Goal: Task Accomplishment & Management: Use online tool/utility

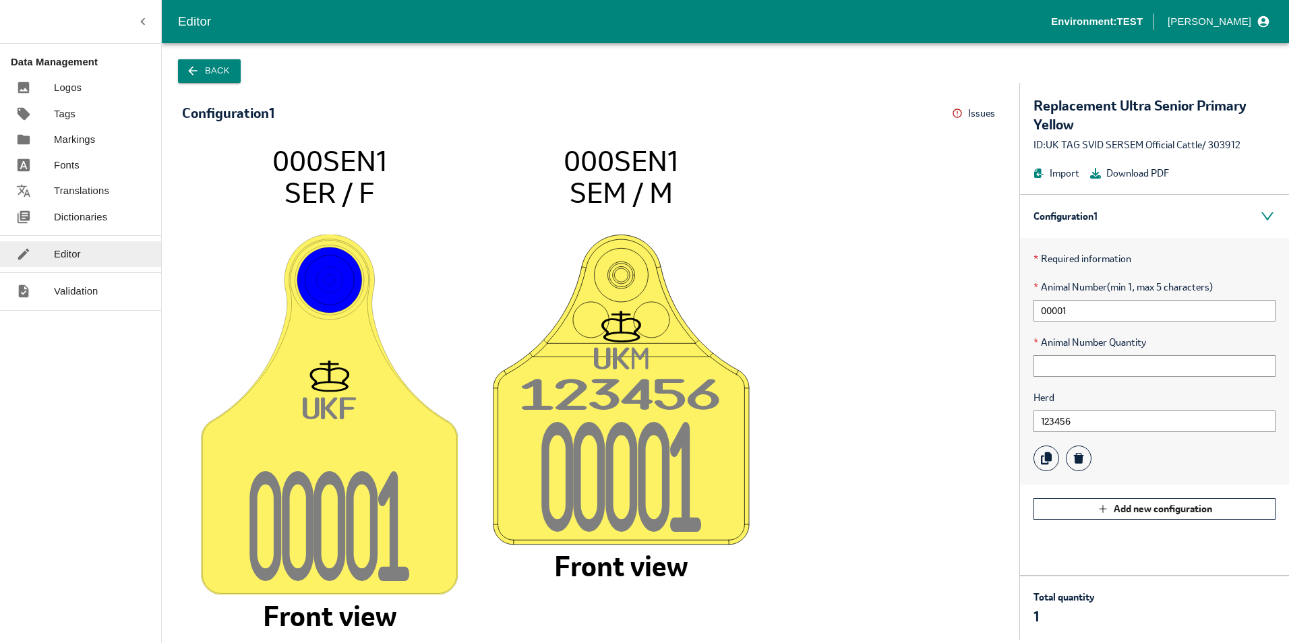
click at [333, 409] on tspan "UK" at bounding box center [321, 409] width 37 height 27
drag, startPoint x: 568, startPoint y: 156, endPoint x: 679, endPoint y: 157, distance: 110.6
click at [679, 157] on icon "UK F 0000 1 000SEN1 SER / F Front view UK M 12345 6 0000 1 000SEN1 SEM / M Fron…" at bounding box center [591, 385] width 790 height 482
drag, startPoint x: 679, startPoint y: 157, endPoint x: 624, endPoint y: 171, distance: 57.1
click at [657, 166] on tspan "000SEN1" at bounding box center [621, 161] width 115 height 36
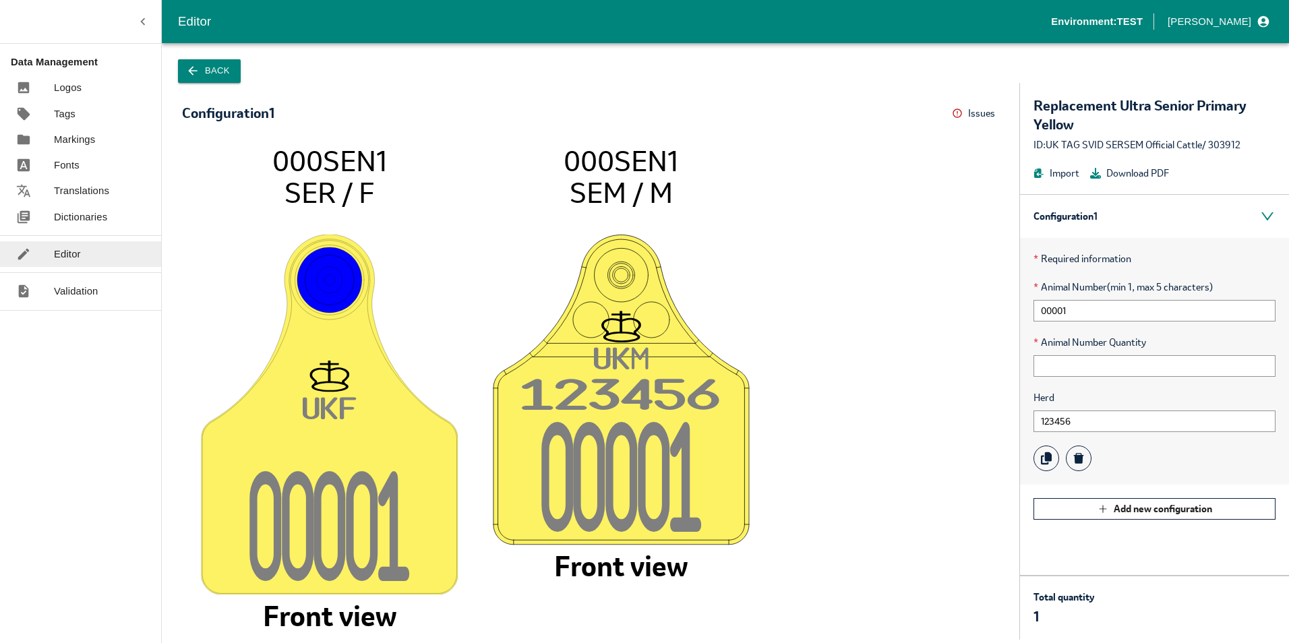
drag, startPoint x: 567, startPoint y: 188, endPoint x: 744, endPoint y: 196, distance: 177.5
click at [744, 196] on icon "UK F 0000 1 000SEN1 SER / F Front view UK M 12345 6 0000 1 000SEN1 SEM / M Fron…" at bounding box center [591, 385] width 790 height 482
click at [1085, 313] on input "00001" at bounding box center [1155, 311] width 242 height 22
click at [1076, 309] on input "00001" at bounding box center [1155, 311] width 242 height 22
click at [1083, 419] on input "123456" at bounding box center [1155, 422] width 242 height 22
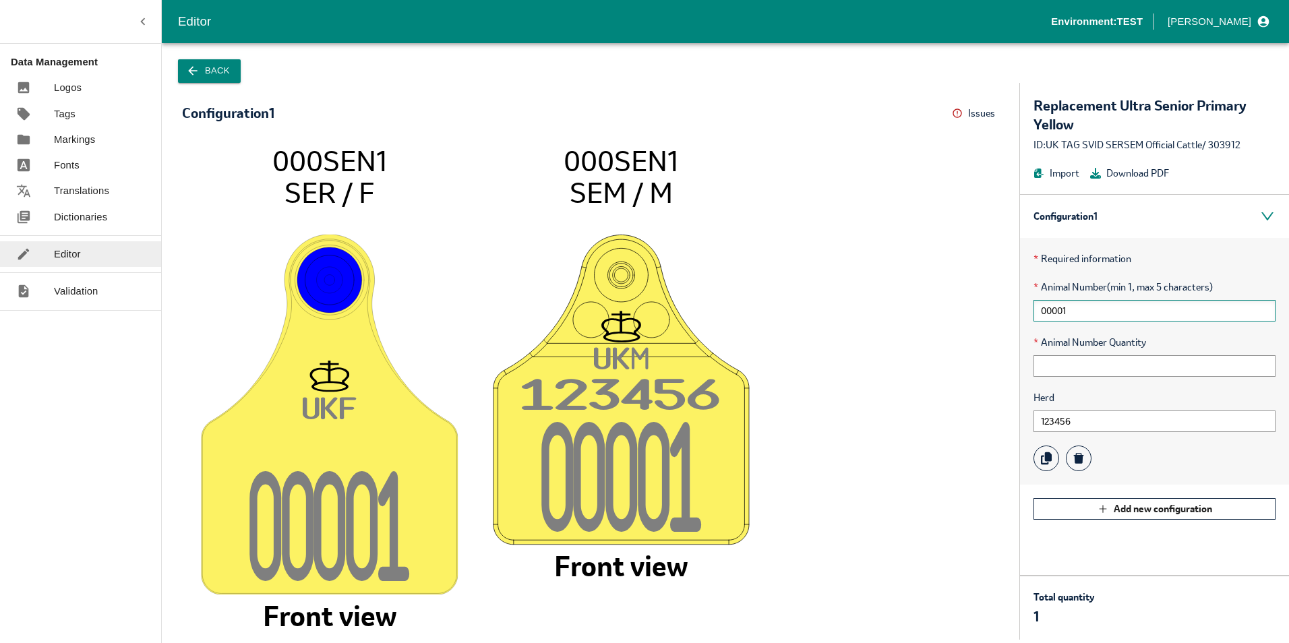
click at [1086, 312] on input "00001" at bounding box center [1155, 311] width 242 height 22
click at [452, 148] on icon "UK F 0000 1 000SEN1 SER / F Front view UK M 12345 6 0000 1 000SEN1 SEM / M Fron…" at bounding box center [591, 385] width 790 height 482
click at [69, 293] on p "Validation" at bounding box center [76, 291] width 45 height 15
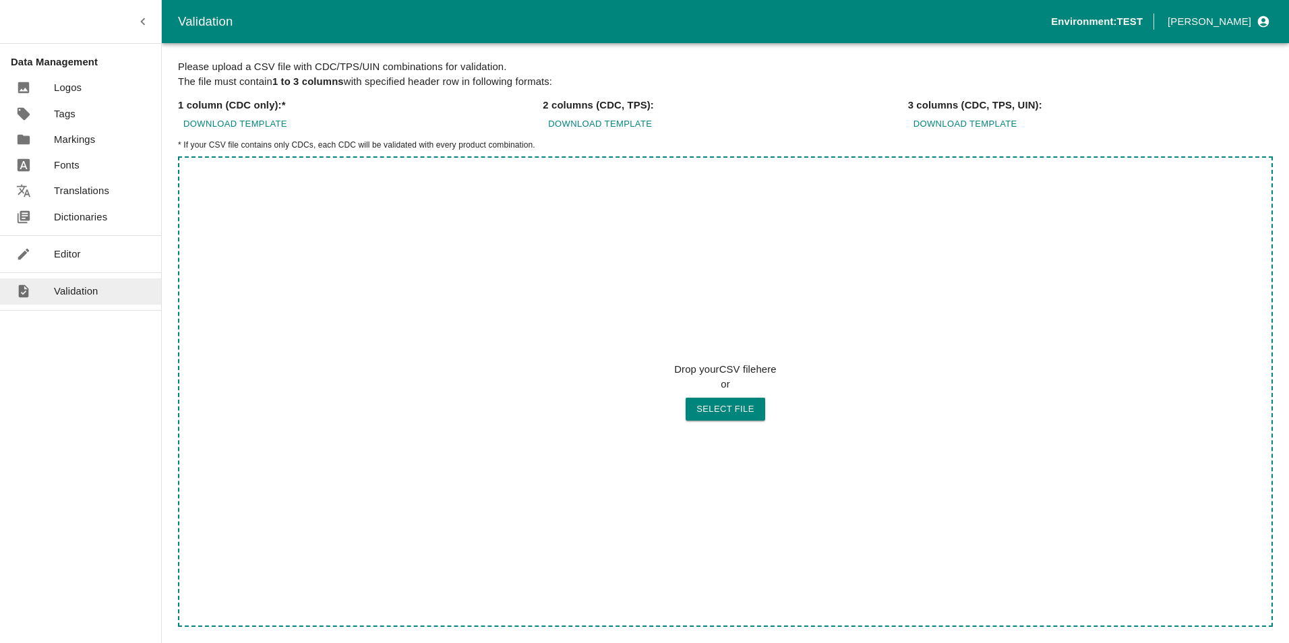
click at [75, 256] on p "Editor" at bounding box center [67, 254] width 27 height 15
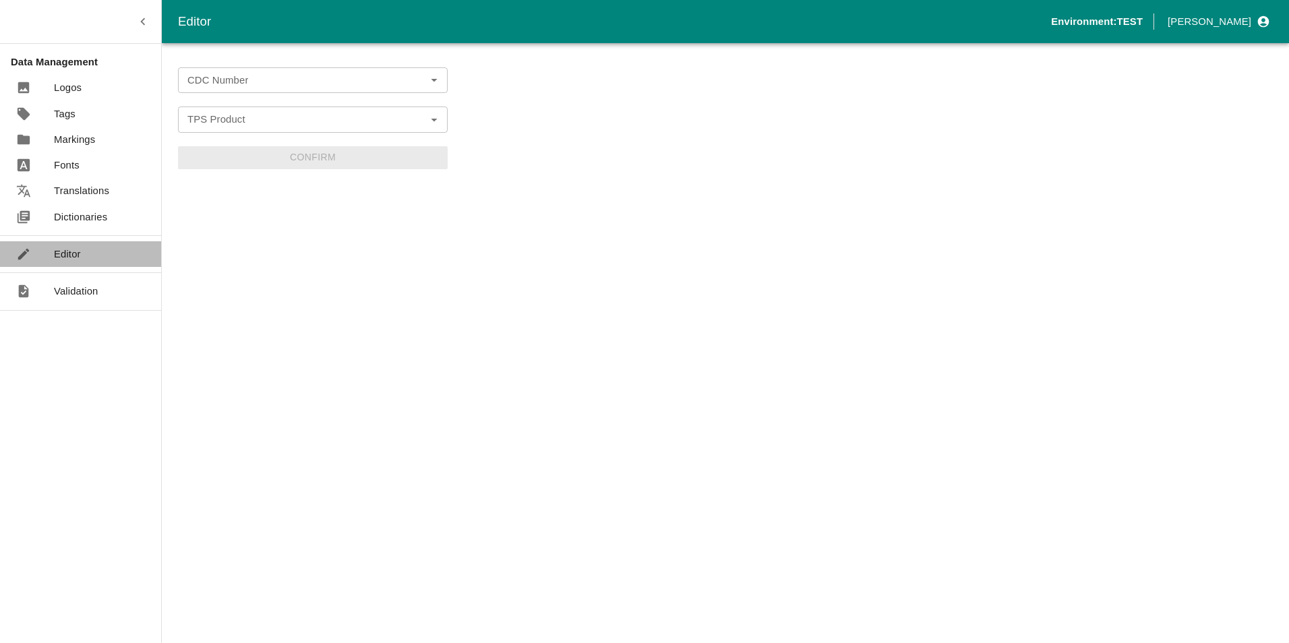
click at [40, 249] on div at bounding box center [35, 254] width 38 height 15
click at [442, 83] on button "Open" at bounding box center [434, 80] width 18 height 18
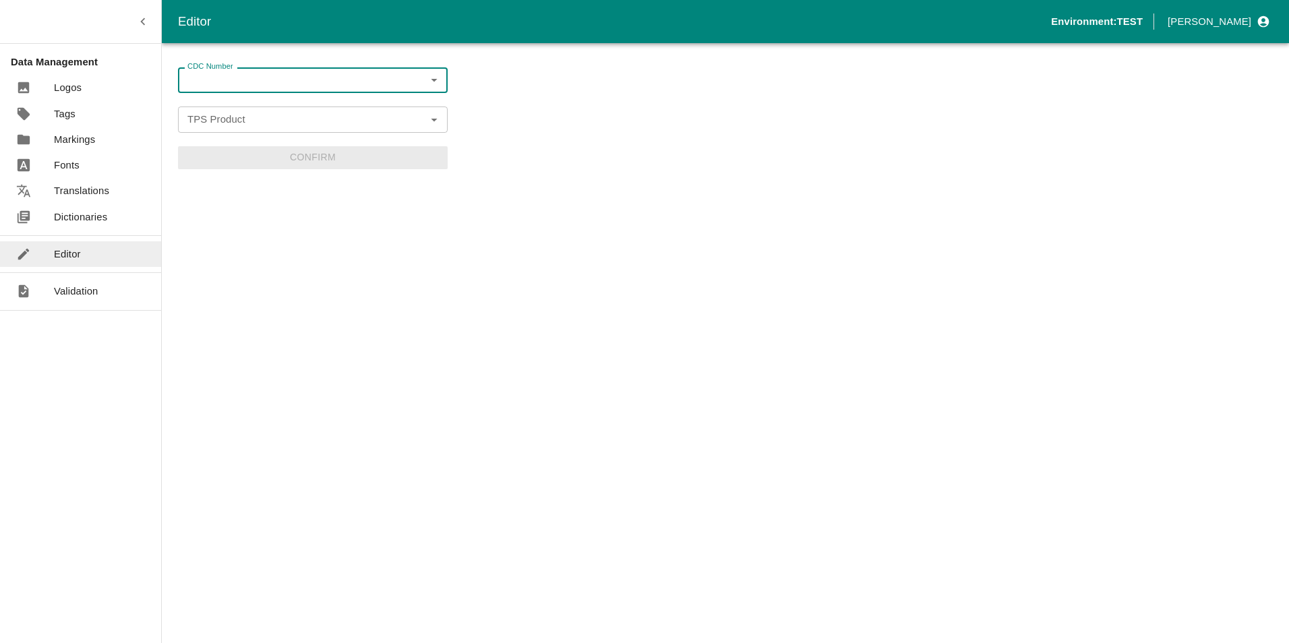
click at [357, 83] on input "CDC Number" at bounding box center [301, 80] width 239 height 18
click at [432, 80] on icon "Open" at bounding box center [434, 80] width 6 height 3
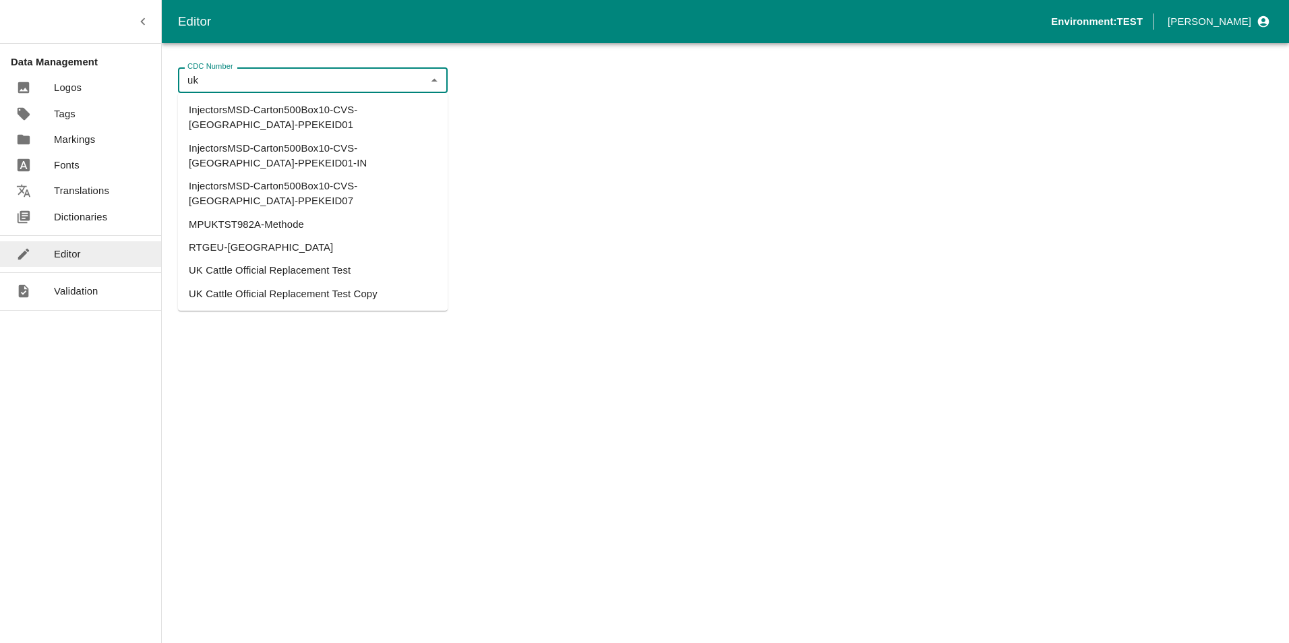
click at [319, 283] on li "UK Cattle Official Replacement Test Copy" at bounding box center [313, 294] width 270 height 23
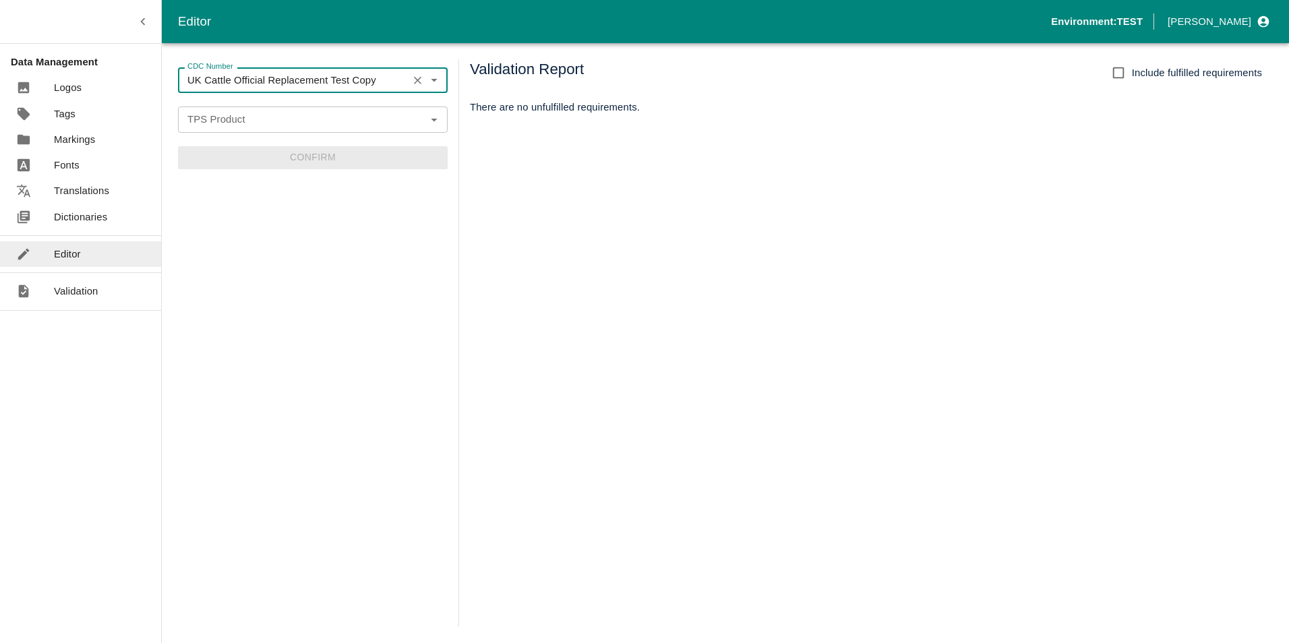
click at [435, 114] on icon "Open" at bounding box center [434, 119] width 15 height 15
type input "UK Cattle Official Replacement Test Copy"
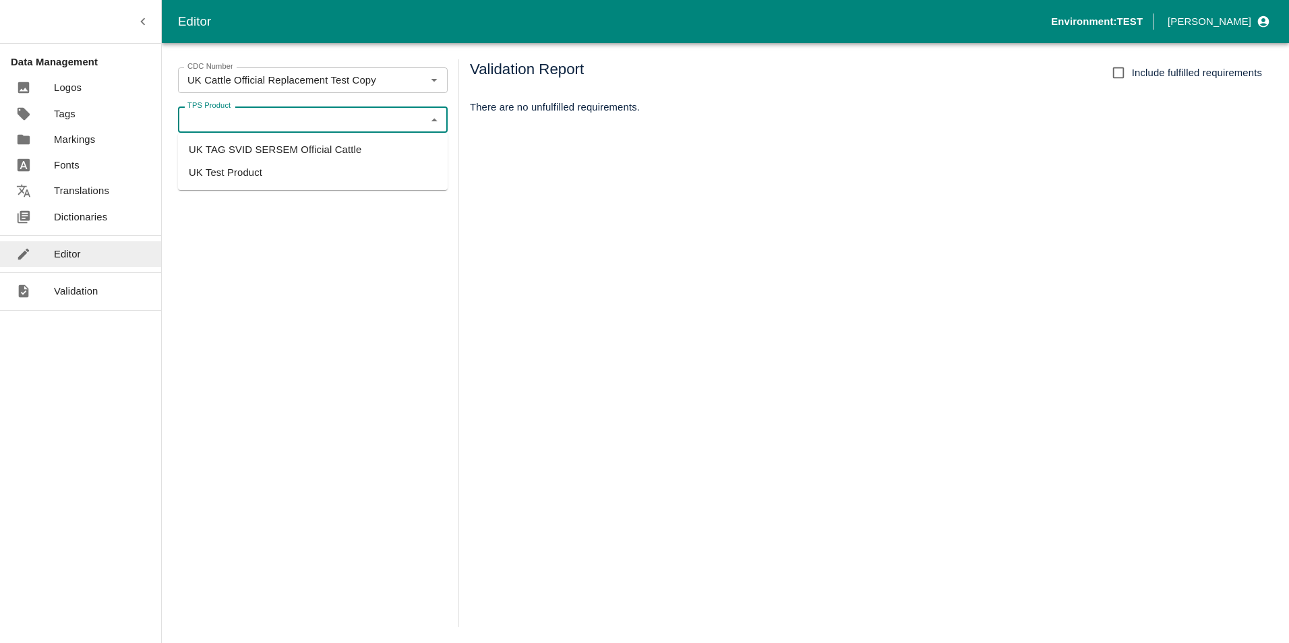
click at [325, 146] on li "UK TAG SVID SERSEM Official Cattle" at bounding box center [313, 149] width 270 height 23
type input "UK TAG SVID SERSEM Official Cattle"
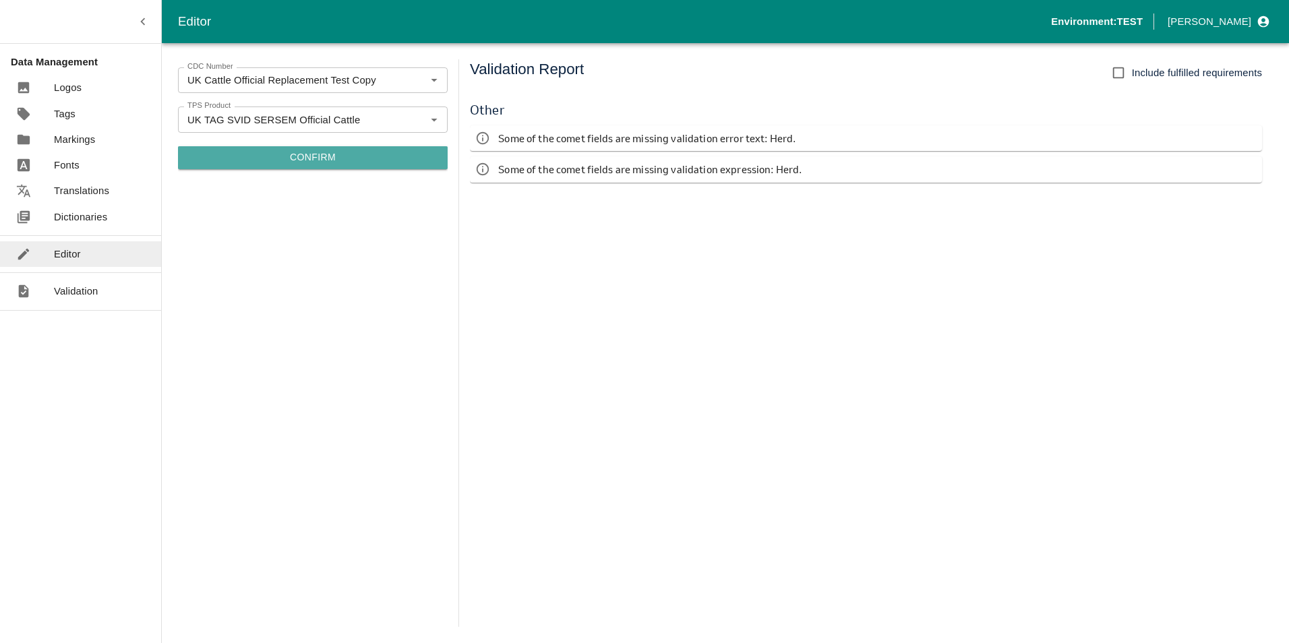
click at [311, 152] on button "Confirm" at bounding box center [313, 157] width 270 height 23
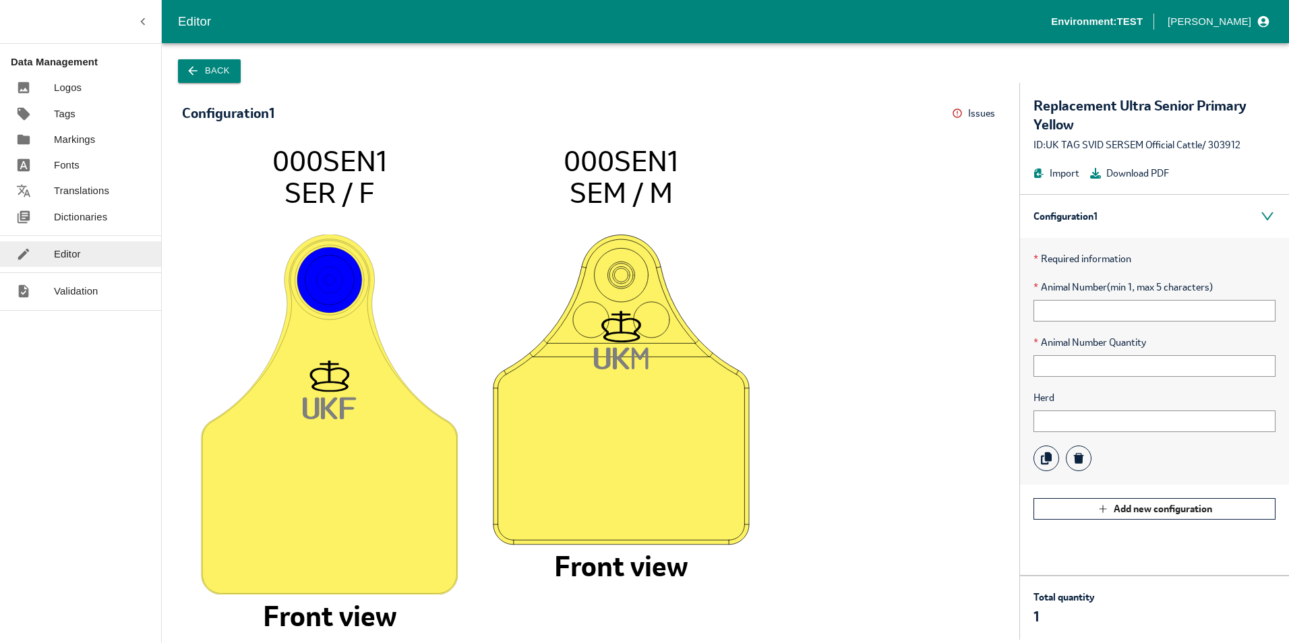
drag, startPoint x: 273, startPoint y: 158, endPoint x: 734, endPoint y: 208, distance: 463.9
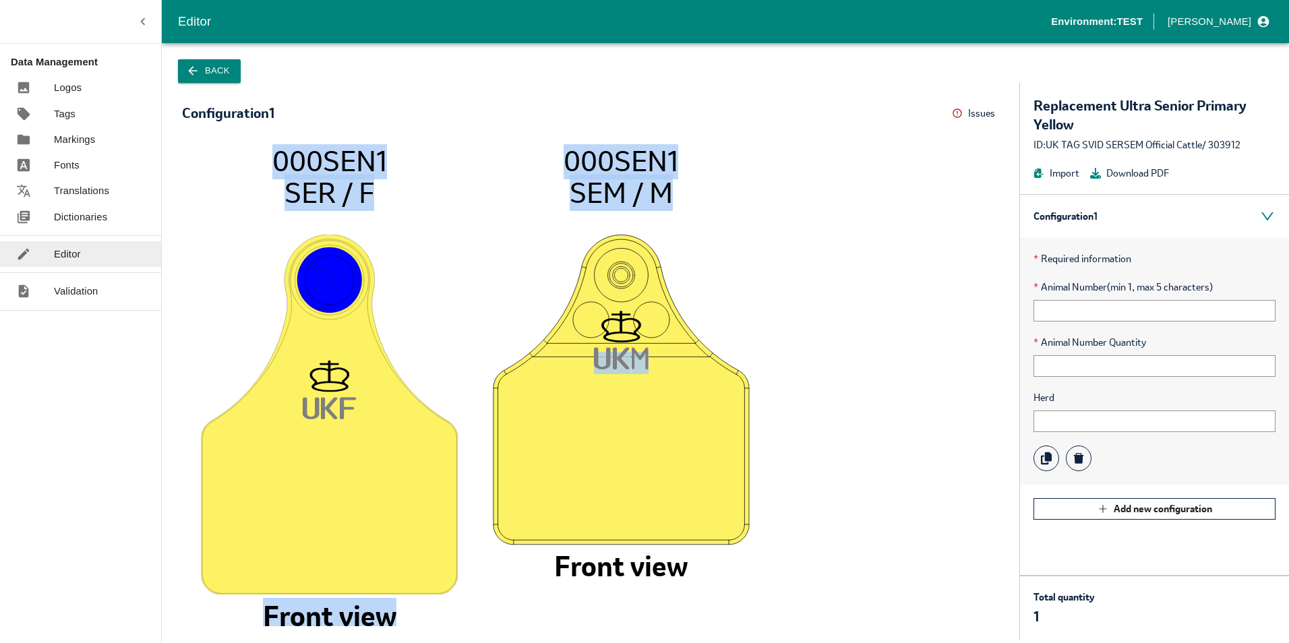
click at [734, 208] on icon "UK F 000SEN1 SER / F Front view UK M 000SEN1 SEM / M Front view" at bounding box center [591, 385] width 790 height 482
